Goal: Check status: Check status

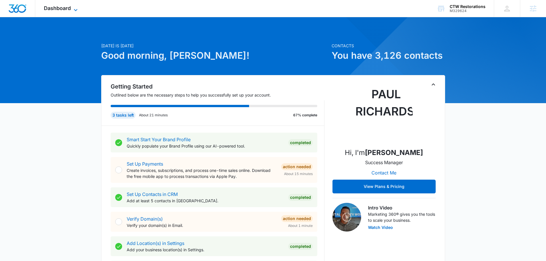
click at [78, 7] on icon at bounding box center [75, 10] width 7 height 7
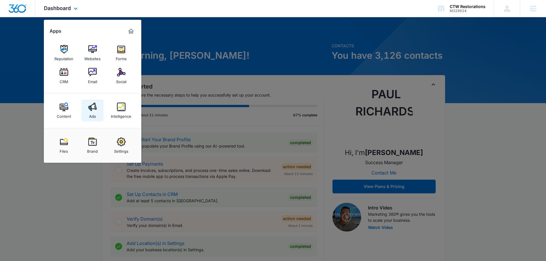
click at [94, 107] on img at bounding box center [92, 107] width 9 height 9
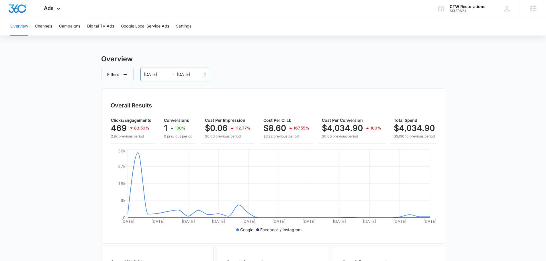
click at [199, 74] on input "10/09/2025" at bounding box center [189, 74] width 24 height 6
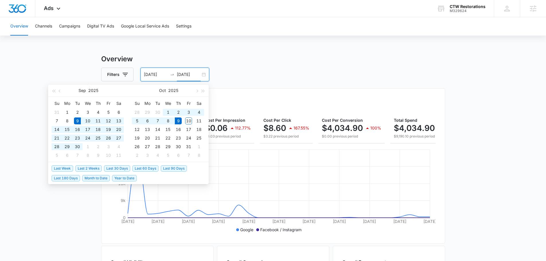
click at [205, 75] on div "09/09/2025 10/09/2025" at bounding box center [174, 75] width 69 height 14
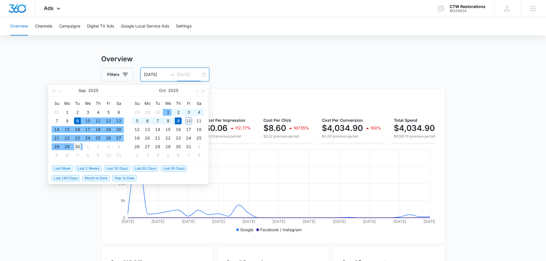
type input "09/30/2025"
click at [77, 148] on div "30" at bounding box center [77, 146] width 7 height 7
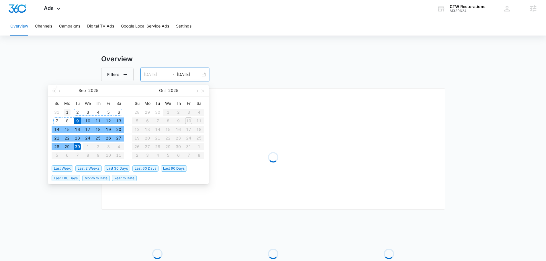
type input "09/01/2025"
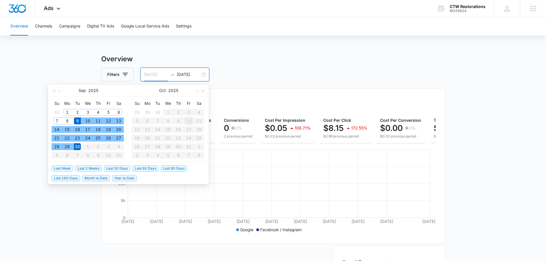
click at [66, 110] on div "1" at bounding box center [67, 112] width 7 height 7
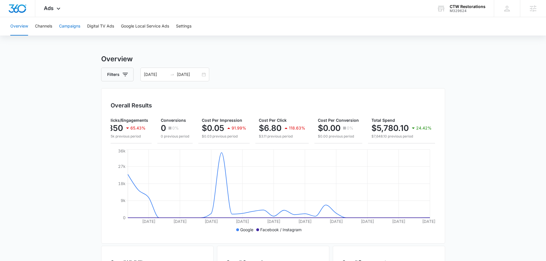
click at [77, 28] on button "Campaigns" at bounding box center [69, 26] width 21 height 18
